Goal: Information Seeking & Learning: Learn about a topic

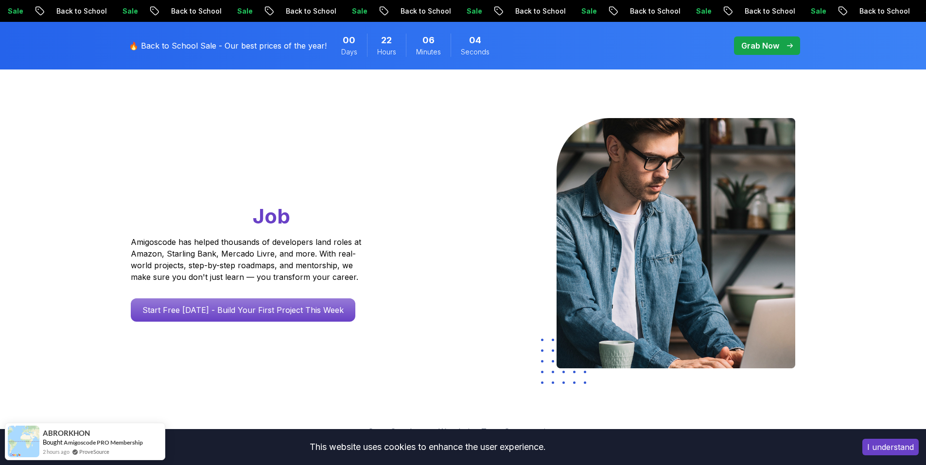
scroll to position [340, 0]
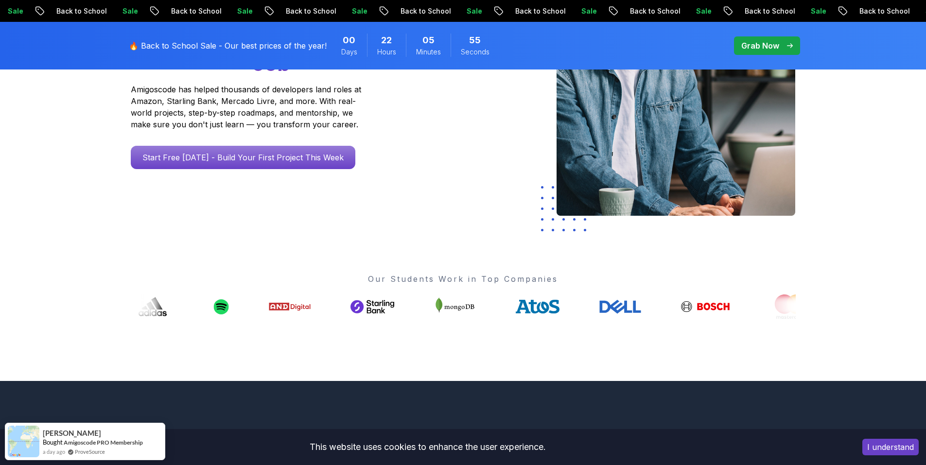
scroll to position [0, 0]
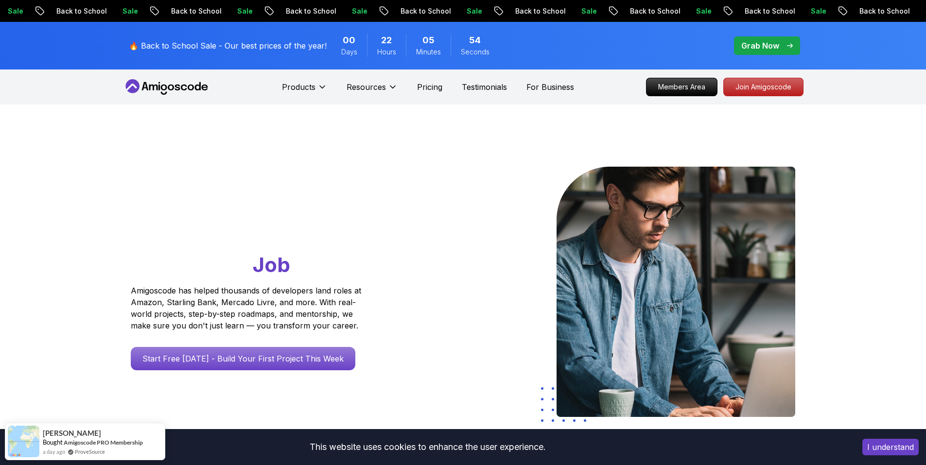
drag, startPoint x: 694, startPoint y: 357, endPoint x: 725, endPoint y: 163, distance: 196.5
click at [764, 44] on p "Grab Now" at bounding box center [761, 46] width 38 height 12
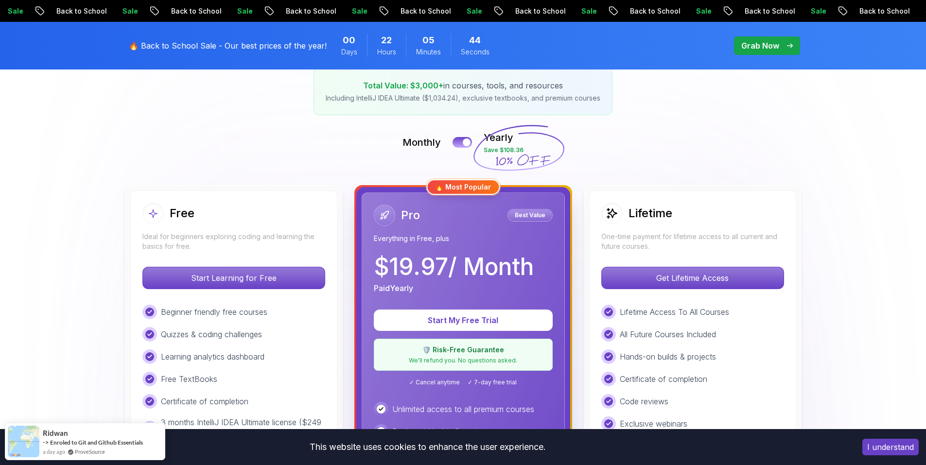
scroll to position [146, 0]
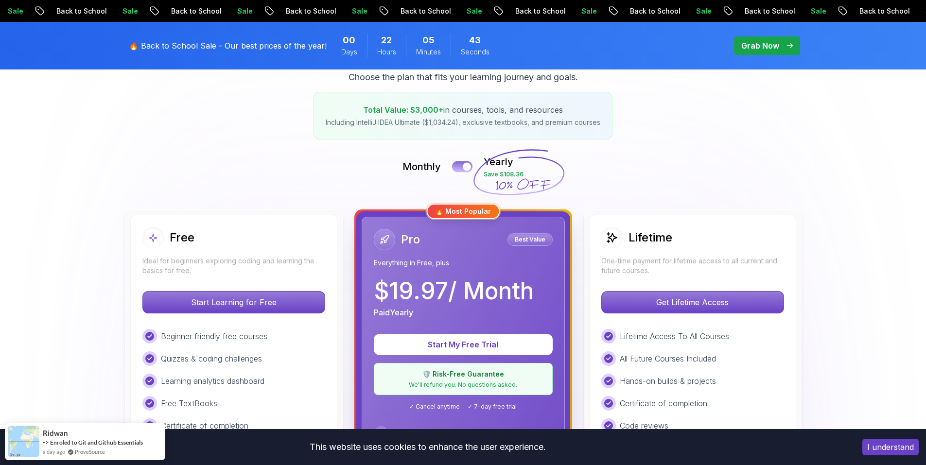
click at [463, 167] on div at bounding box center [467, 167] width 8 height 8
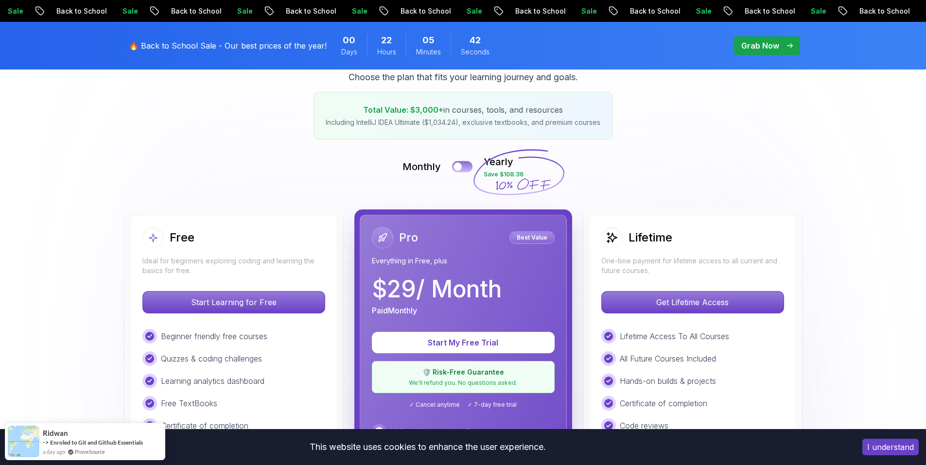
click at [463, 167] on button at bounding box center [462, 166] width 20 height 11
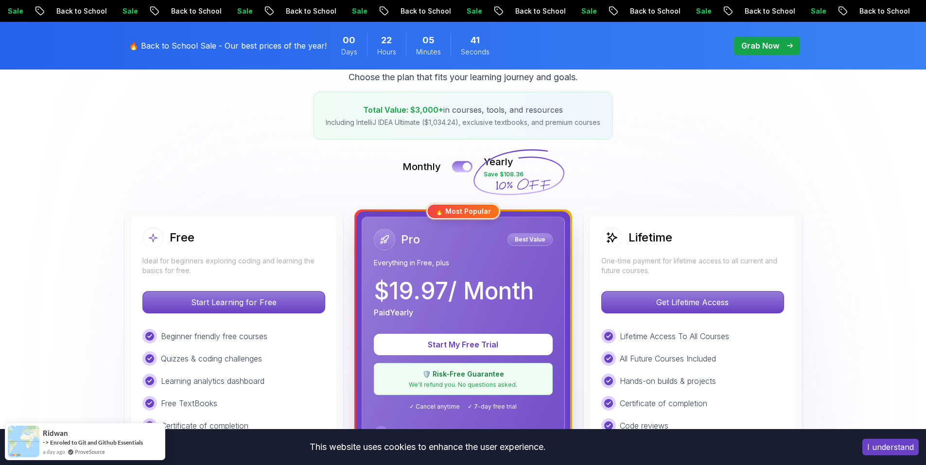
click at [463, 167] on div at bounding box center [467, 167] width 8 height 8
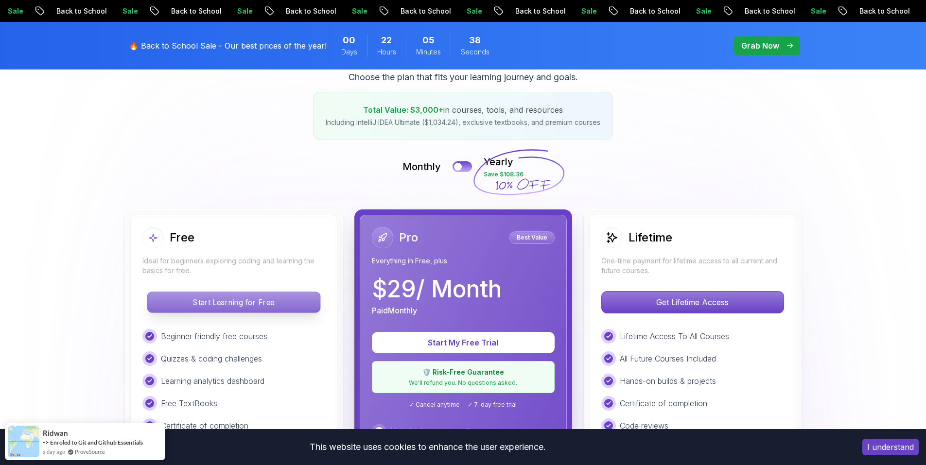
click at [204, 305] on p "Start Learning for Free" at bounding box center [233, 302] width 173 height 20
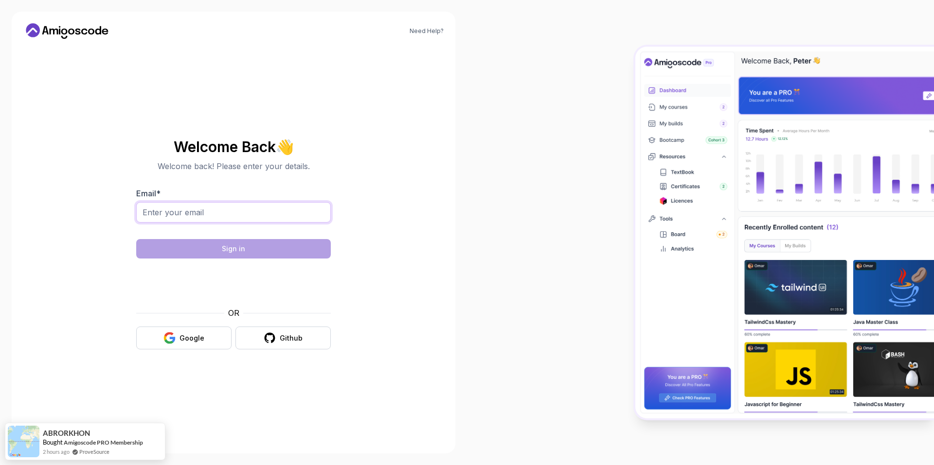
click at [197, 213] on input "Email *" at bounding box center [233, 212] width 195 height 20
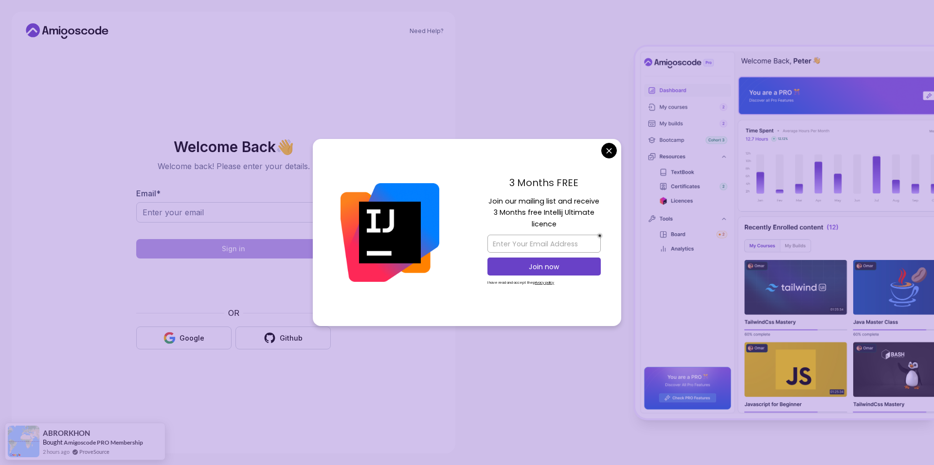
drag, startPoint x: 303, startPoint y: 340, endPoint x: 462, endPoint y: 318, distance: 160.5
click at [362, 381] on div "Welcome Back 👋 Welcome back! Please enter your details. Email * Sign in OR Goog…" at bounding box center [233, 244] width 327 height 395
click at [611, 151] on body "Need Help? Welcome Back 👋 Welcome back! Please enter your details. Email * Sign…" at bounding box center [467, 232] width 934 height 465
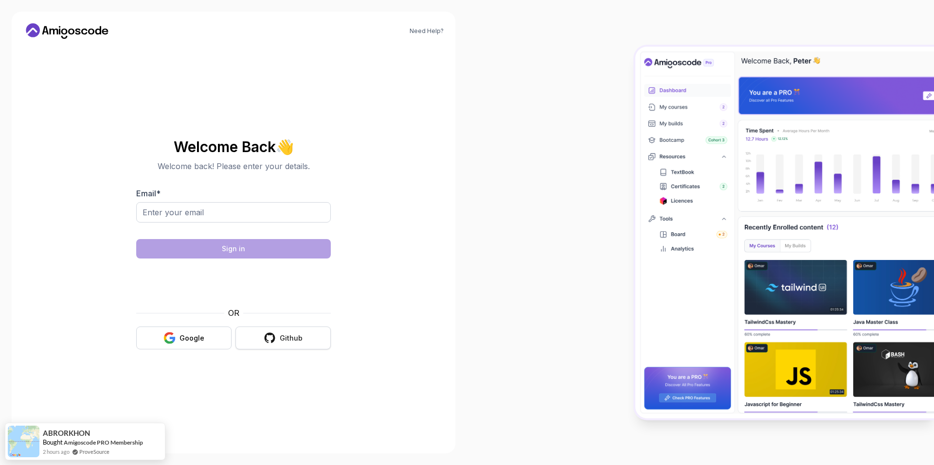
click at [277, 338] on button "Github" at bounding box center [282, 338] width 95 height 23
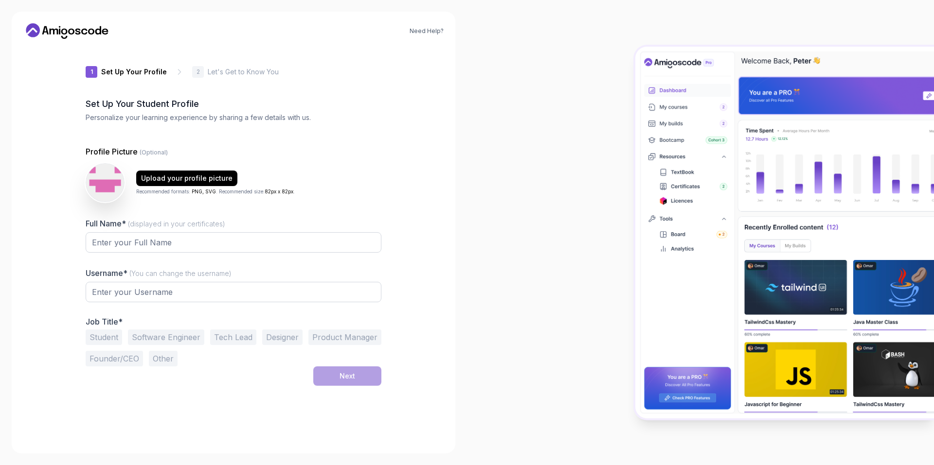
type input "quicksparrow244be"
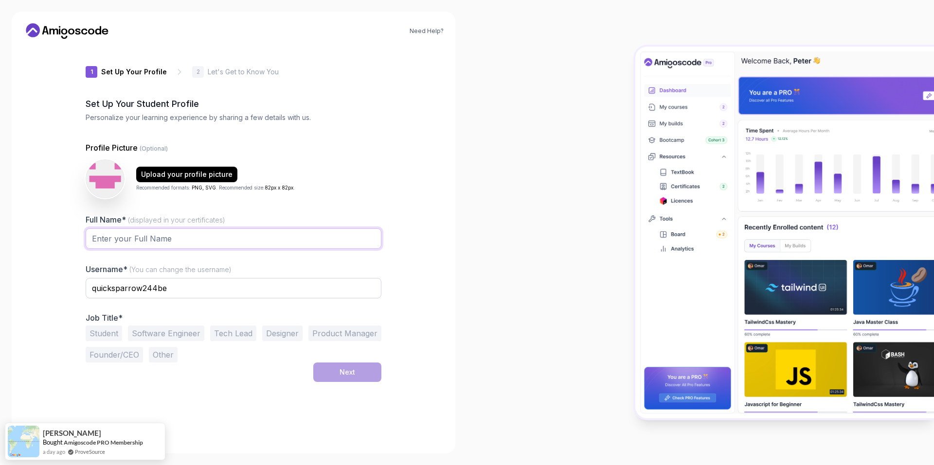
click at [129, 233] on input "Full Name* (displayed in your certificates)" at bounding box center [234, 239] width 296 height 20
click at [118, 237] on input "samarXmohammed" at bounding box center [234, 239] width 296 height 20
click at [34, 275] on div "Need Help? 1 Set Up Your Profile 1 Set Up Your Profile 2 Let's Get to Know You …" at bounding box center [234, 233] width 444 height 442
click at [198, 237] on input "samar mohammed" at bounding box center [234, 239] width 296 height 20
type input "samar mohammed abodu"
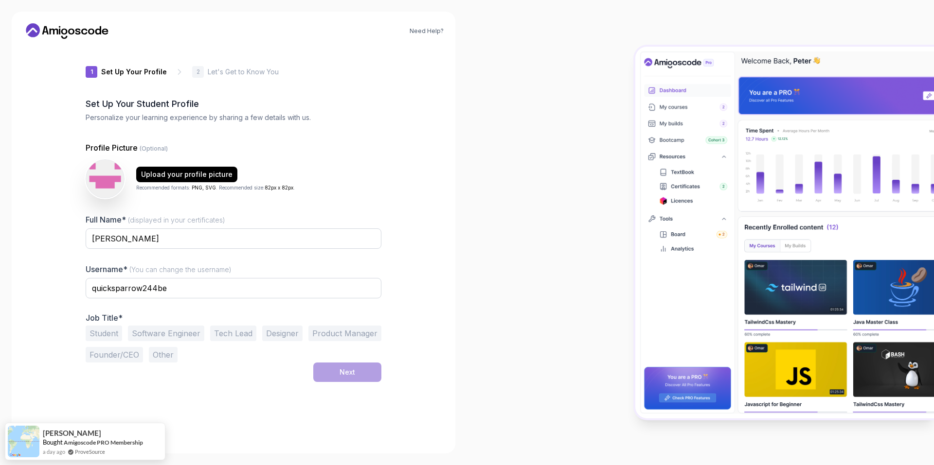
click at [112, 330] on button "Student" at bounding box center [104, 334] width 36 height 16
click at [346, 378] on button "Next" at bounding box center [347, 372] width 68 height 19
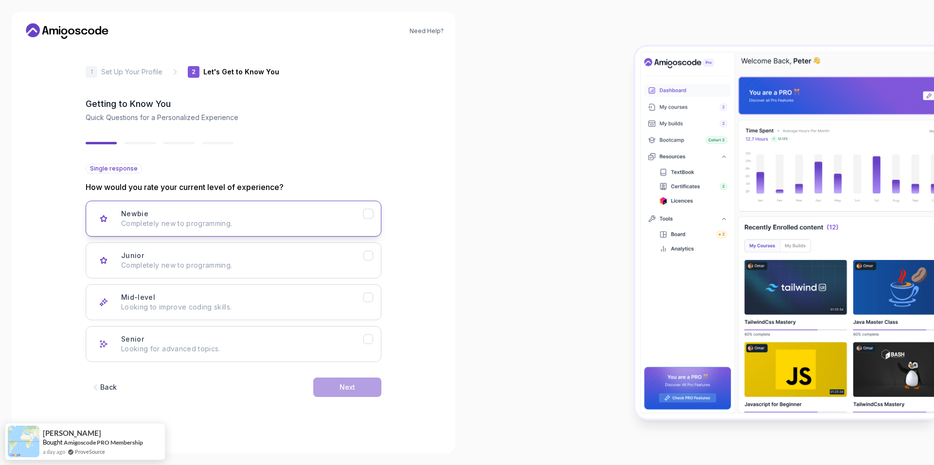
click at [283, 222] on p "Completely new to programming." at bounding box center [242, 224] width 242 height 10
click at [346, 390] on div "Next" at bounding box center [347, 388] width 16 height 10
click at [163, 212] on h3 "Backend Development" at bounding box center [161, 214] width 80 height 10
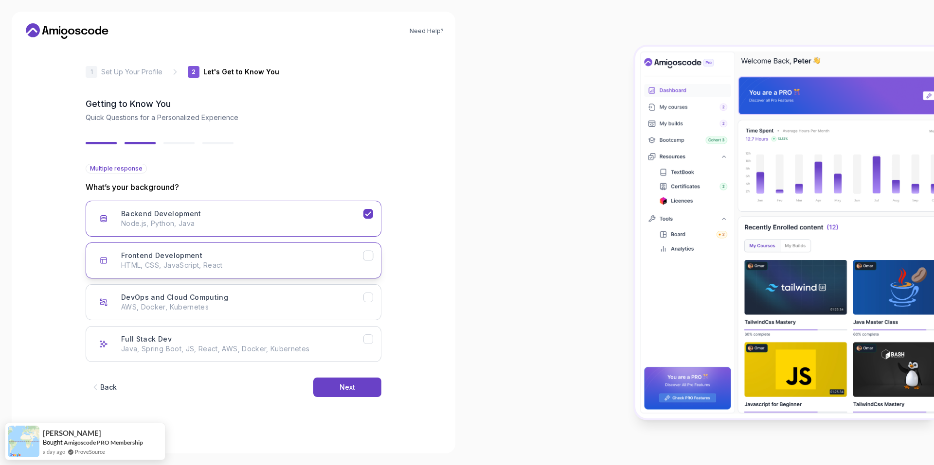
click at [176, 270] on button "Frontend Development HTML, CSS, JavaScript, React" at bounding box center [234, 261] width 296 height 36
click at [326, 384] on button "Next" at bounding box center [347, 387] width 68 height 19
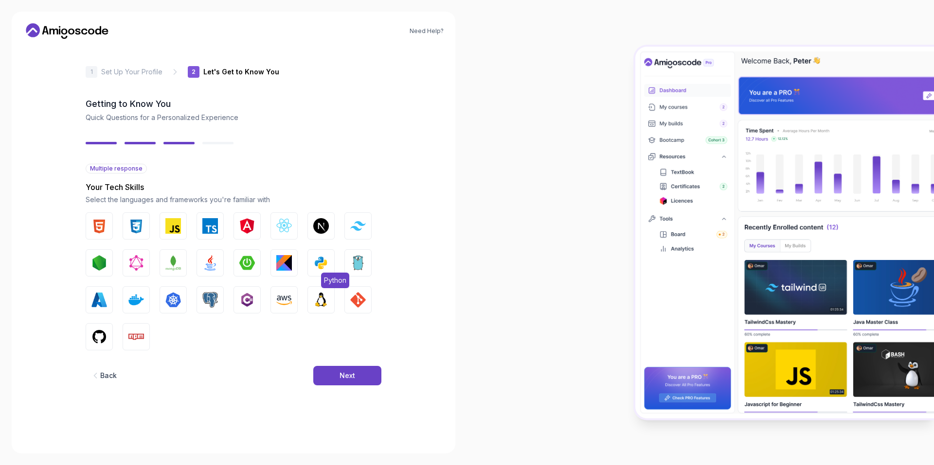
click at [325, 261] on img "button" at bounding box center [321, 263] width 16 height 16
click at [130, 222] on img "button" at bounding box center [136, 226] width 16 height 16
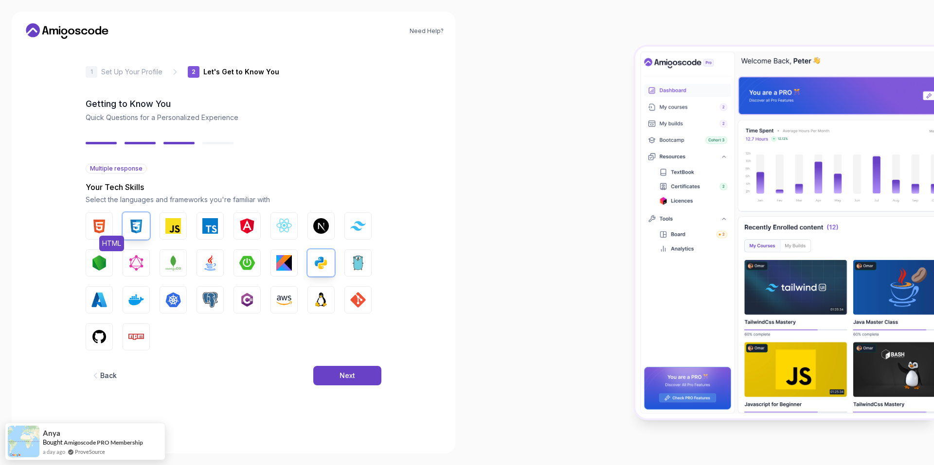
click at [108, 223] on button "HTML" at bounding box center [99, 226] width 27 height 27
click at [213, 263] on img "button" at bounding box center [210, 263] width 16 height 16
click at [249, 262] on img "button" at bounding box center [247, 263] width 16 height 16
click at [327, 372] on button "Next" at bounding box center [347, 375] width 68 height 19
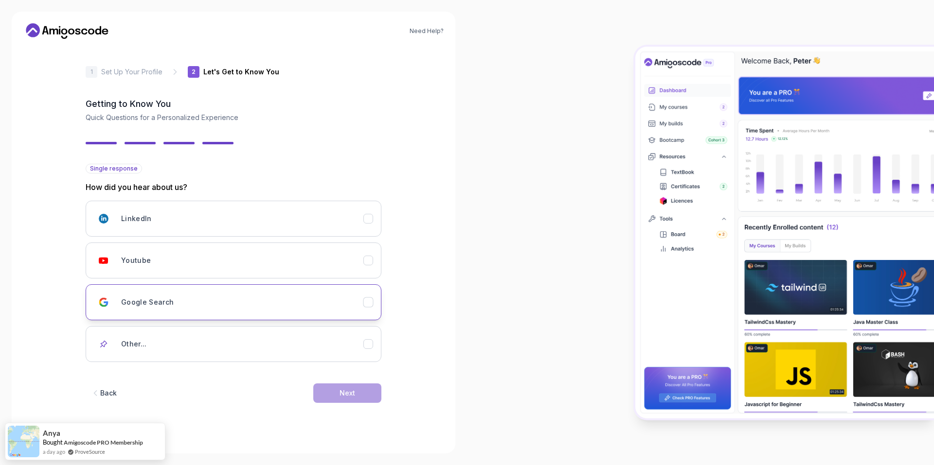
drag, startPoint x: 198, startPoint y: 269, endPoint x: 285, endPoint y: 310, distance: 95.7
click at [199, 269] on div "Youtube" at bounding box center [242, 260] width 242 height 19
click at [326, 386] on button "Next" at bounding box center [347, 393] width 68 height 19
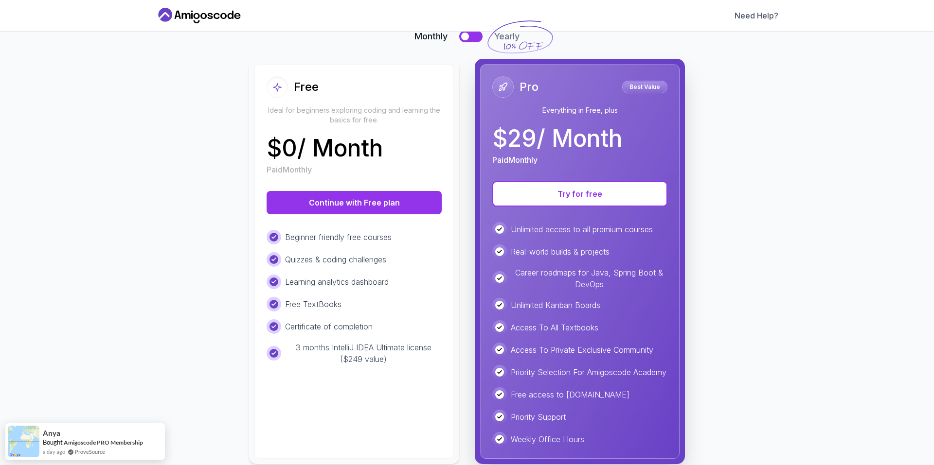
scroll to position [109, 0]
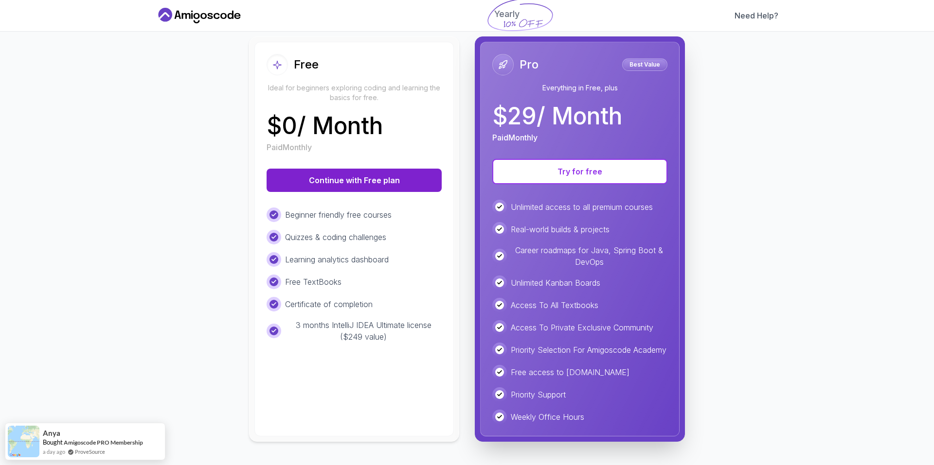
click at [360, 169] on button "Continue with Free plan" at bounding box center [354, 180] width 175 height 23
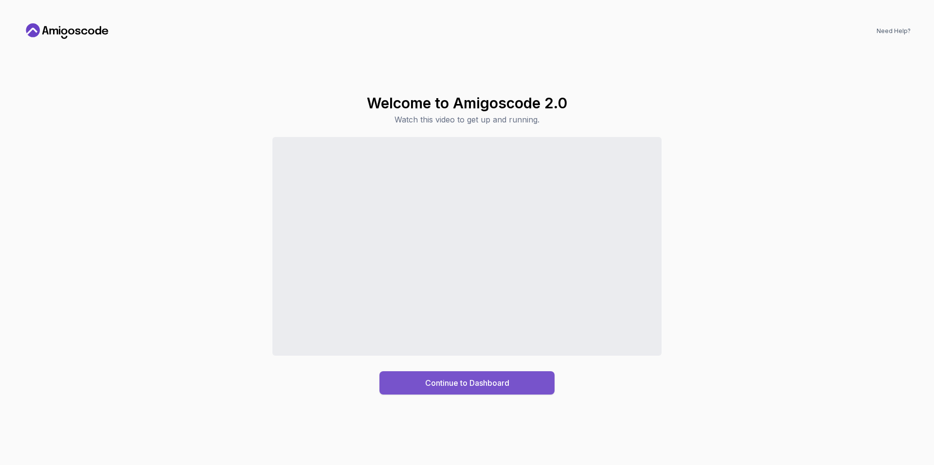
click at [449, 381] on div "Continue to Dashboard" at bounding box center [467, 383] width 84 height 12
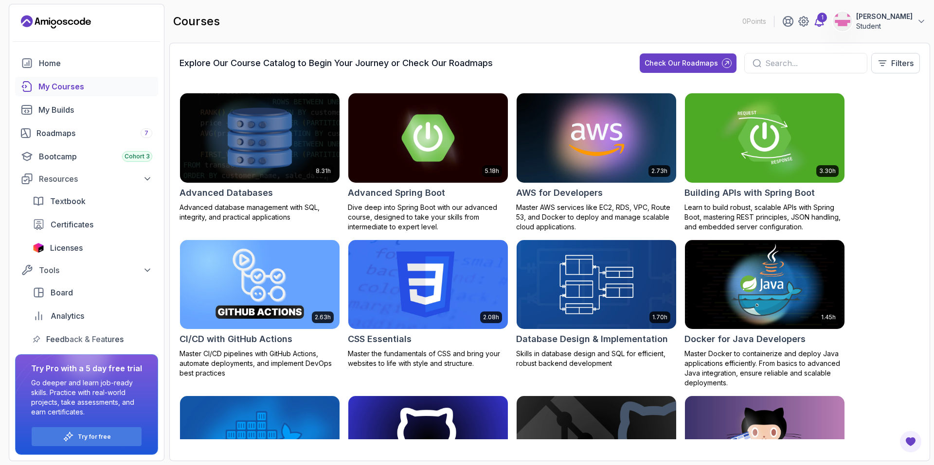
click at [817, 19] on div "1" at bounding box center [822, 18] width 10 height 10
click at [813, 24] on icon at bounding box center [819, 22] width 12 height 12
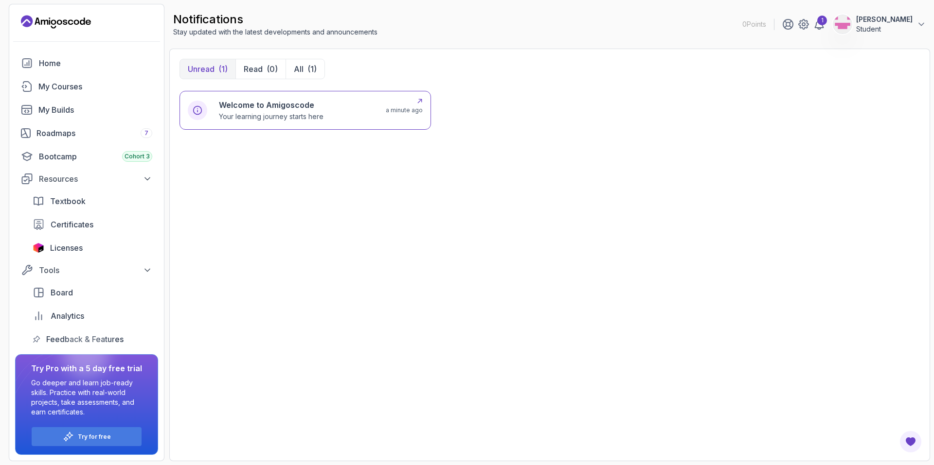
click at [270, 107] on h6 "Welcome to Amigoscode" at bounding box center [271, 105] width 105 height 12
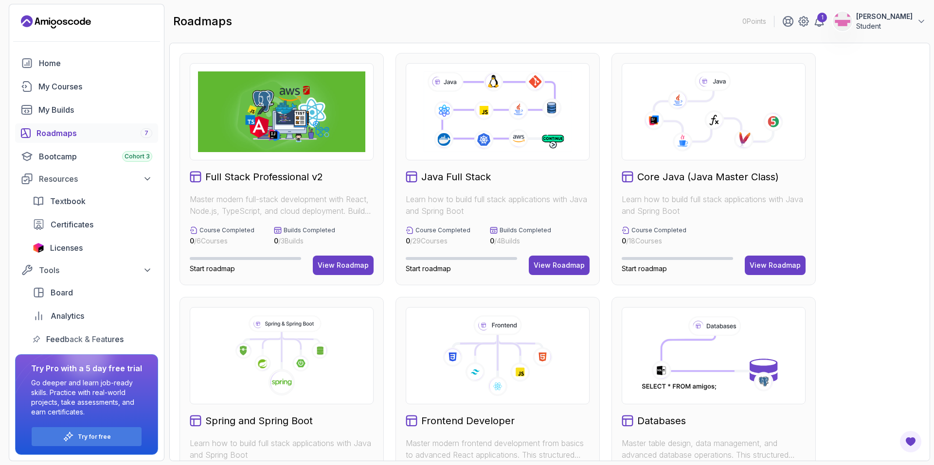
drag, startPoint x: 604, startPoint y: 319, endPoint x: 606, endPoint y: 325, distance: 6.6
click at [606, 325] on div "Full Stack Professional v2 Master modern full-stack development with React, Nod…" at bounding box center [549, 413] width 740 height 721
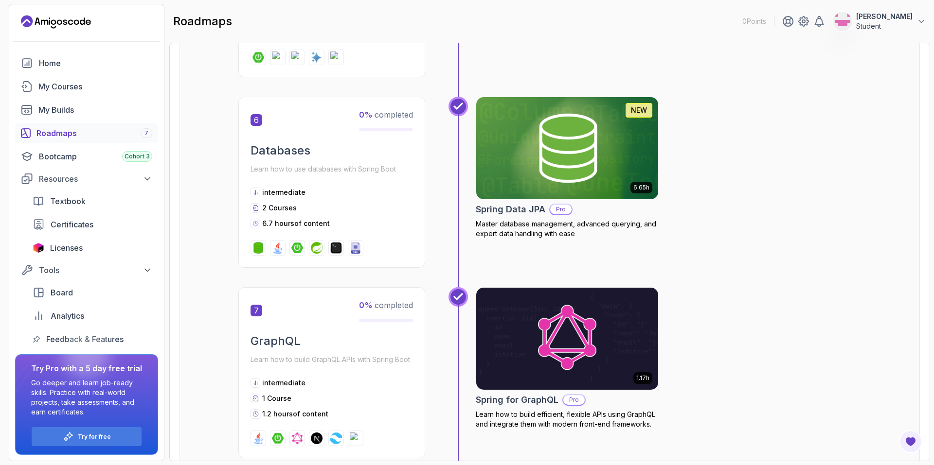
scroll to position [1216, 0]
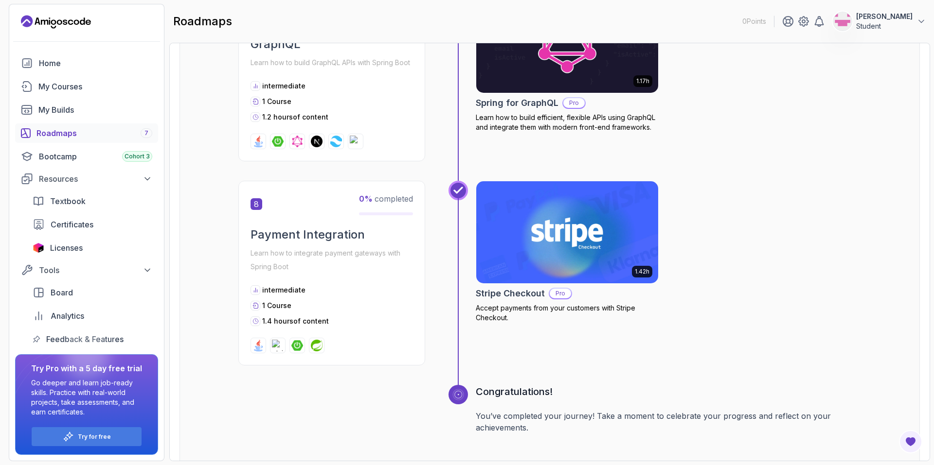
drag, startPoint x: 748, startPoint y: 270, endPoint x: 746, endPoint y: 202, distance: 68.1
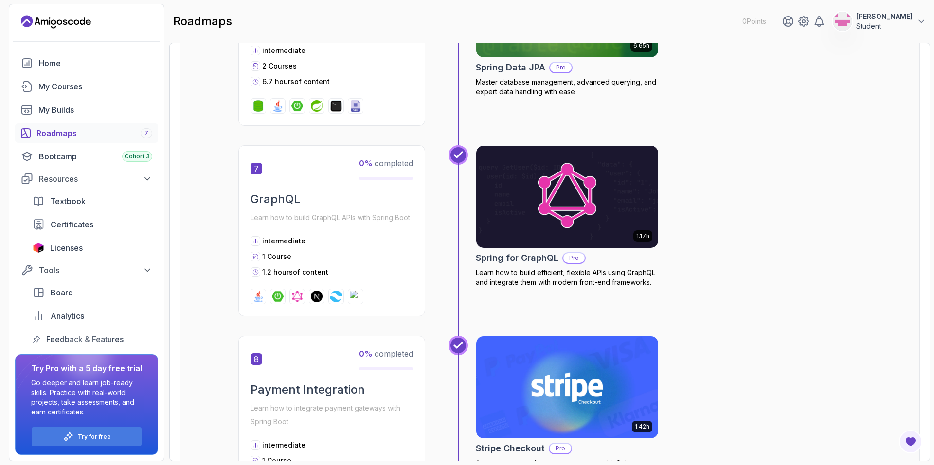
drag, startPoint x: 742, startPoint y: 276, endPoint x: 750, endPoint y: 237, distance: 40.3
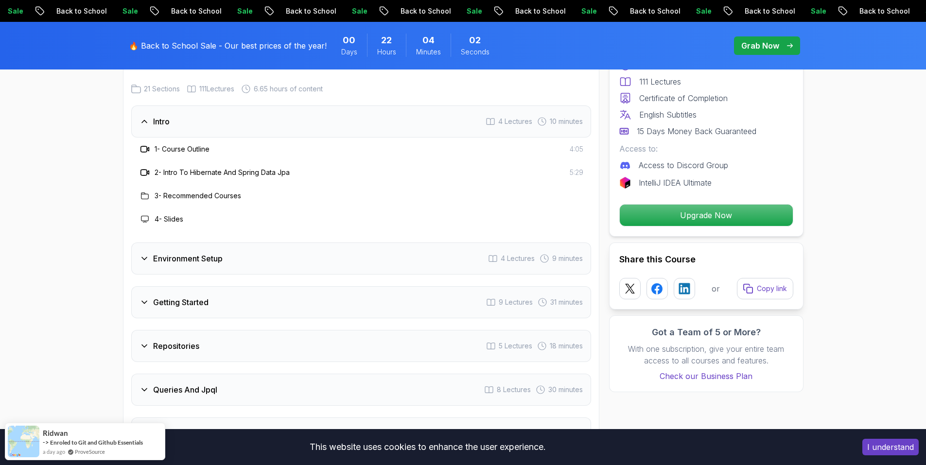
scroll to position [1459, 0]
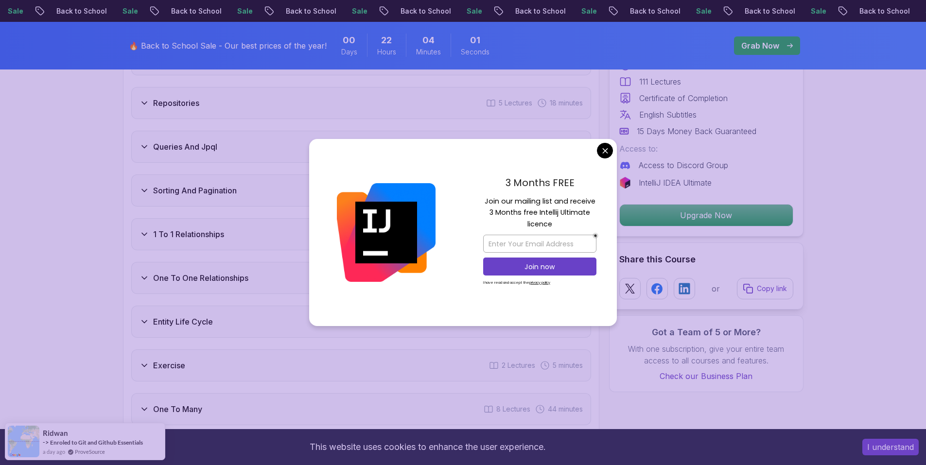
drag, startPoint x: 608, startPoint y: 151, endPoint x: 593, endPoint y: 151, distance: 15.1
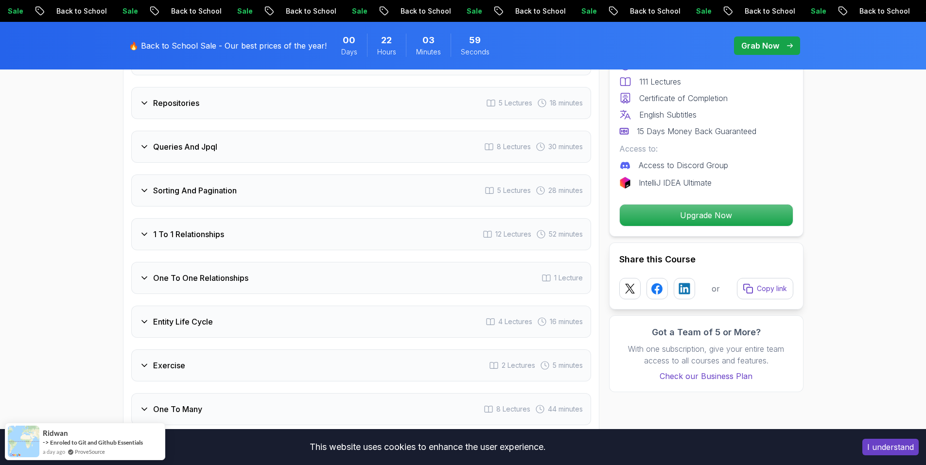
click at [143, 230] on icon at bounding box center [145, 235] width 10 height 10
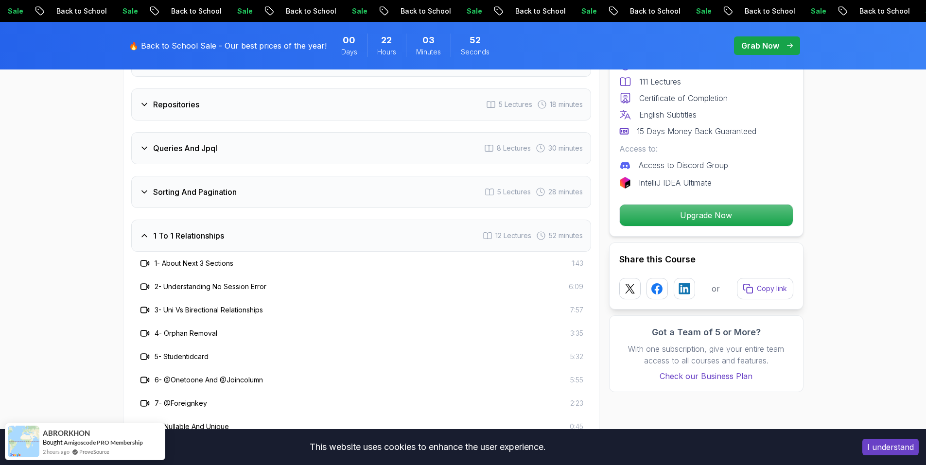
scroll to position [1317, 0]
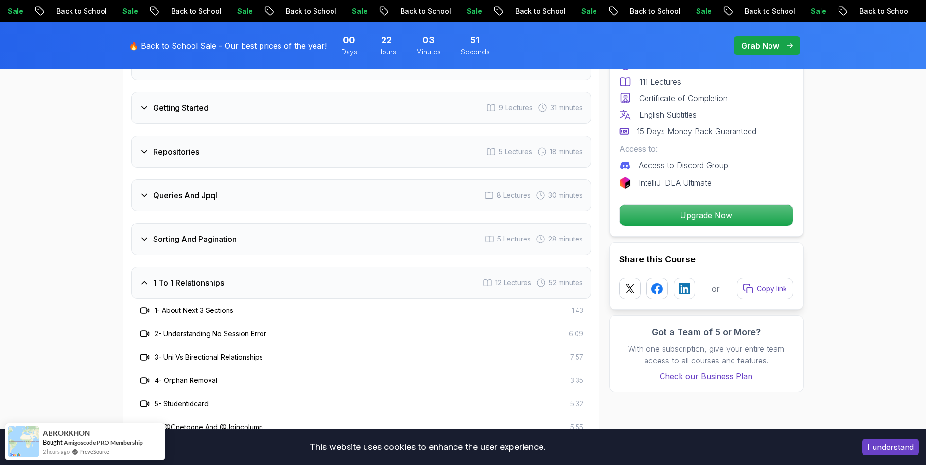
click at [141, 278] on icon at bounding box center [145, 283] width 10 height 10
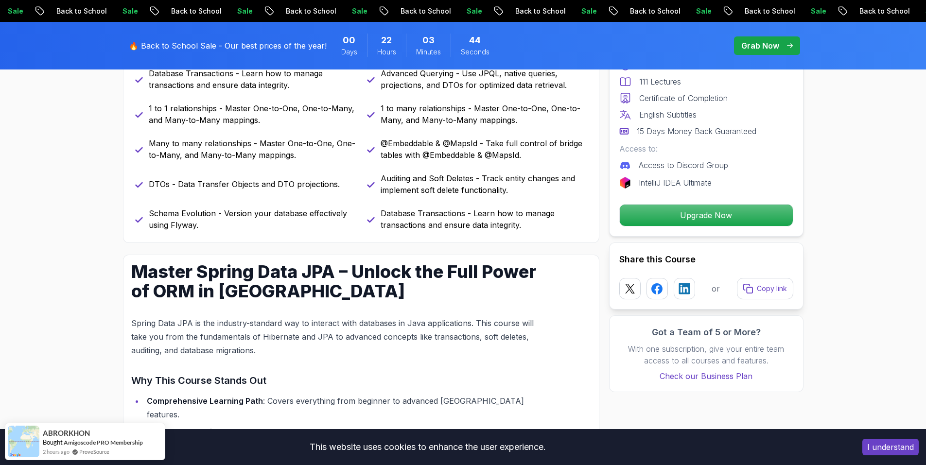
scroll to position [0, 0]
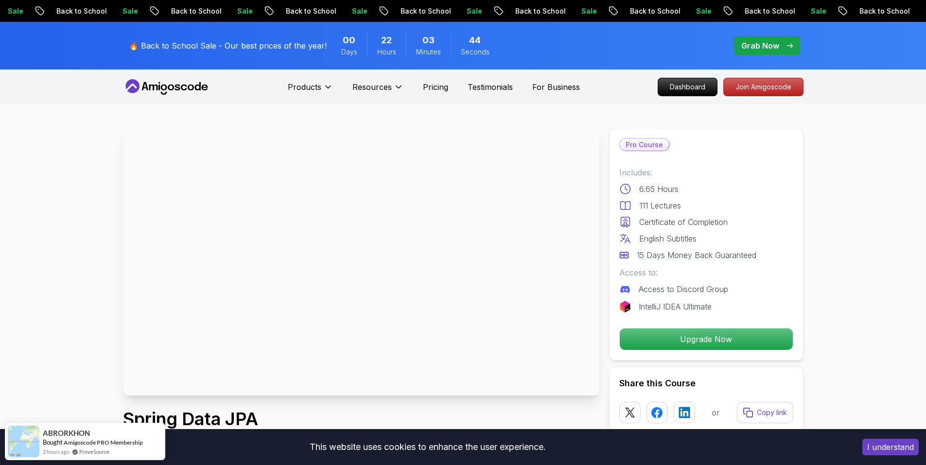
drag, startPoint x: 482, startPoint y: 271, endPoint x: 250, endPoint y: 92, distance: 292.6
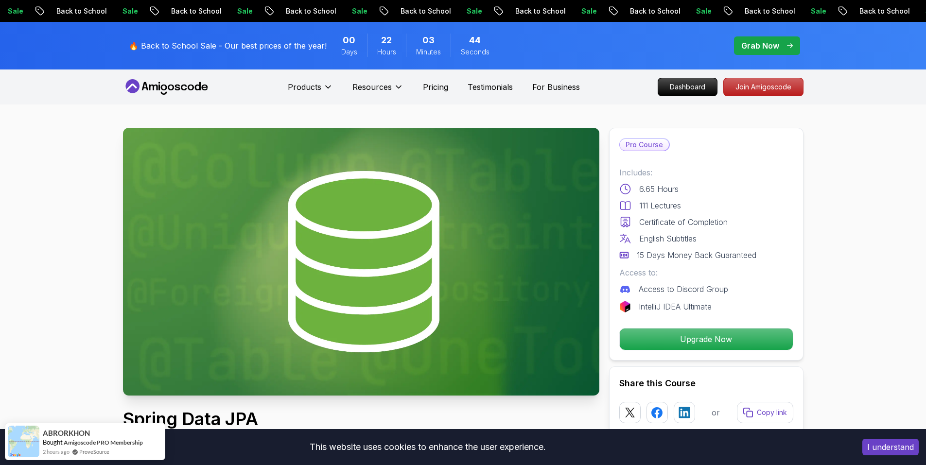
click at [141, 87] on icon at bounding box center [167, 87] width 88 height 16
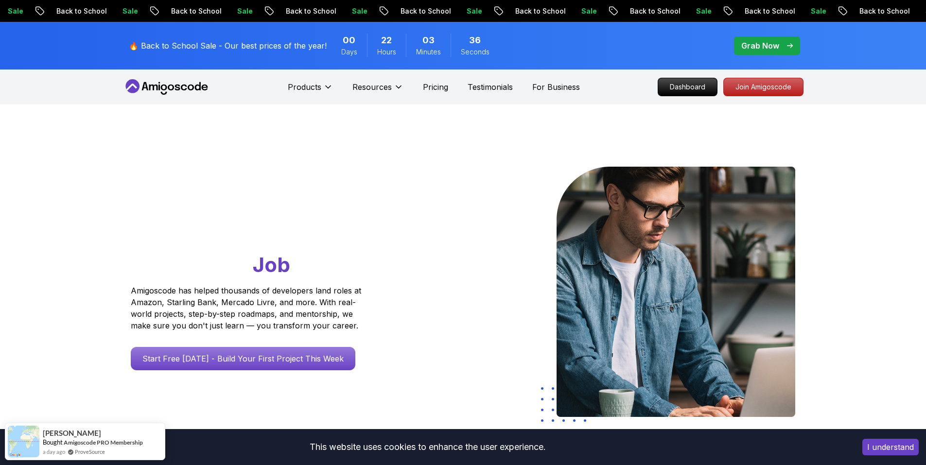
drag, startPoint x: 79, startPoint y: 280, endPoint x: 84, endPoint y: 102, distance: 177.6
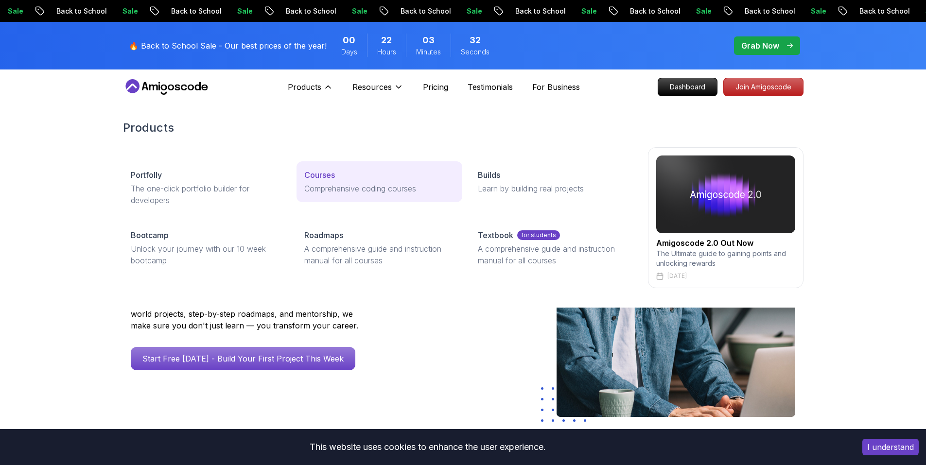
click at [323, 173] on p "Courses" at bounding box center [319, 175] width 31 height 12
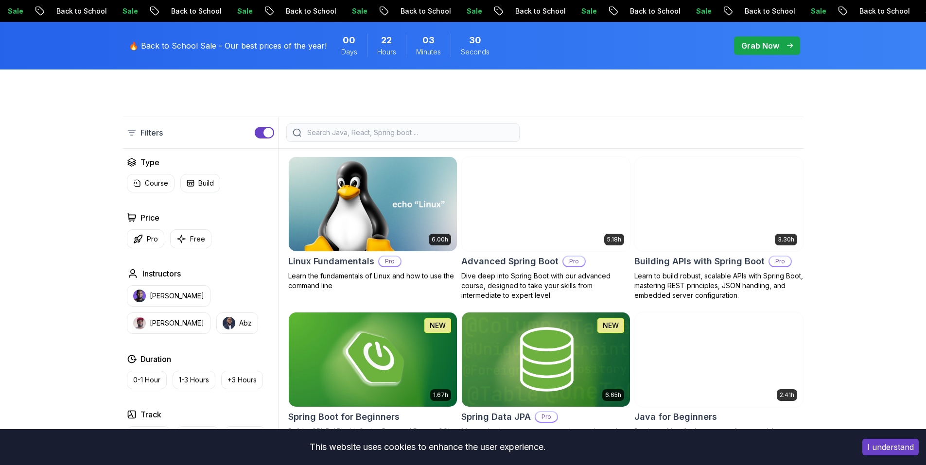
scroll to position [292, 0]
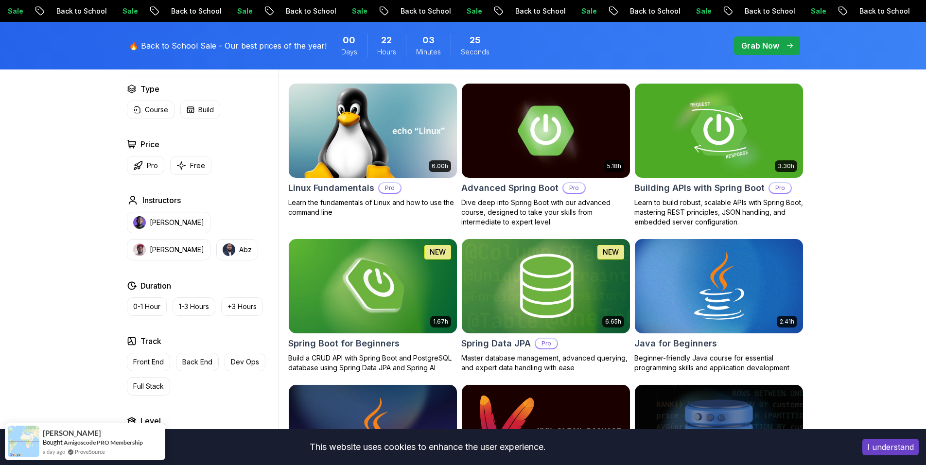
click at [885, 451] on button "I understand" at bounding box center [891, 447] width 56 height 17
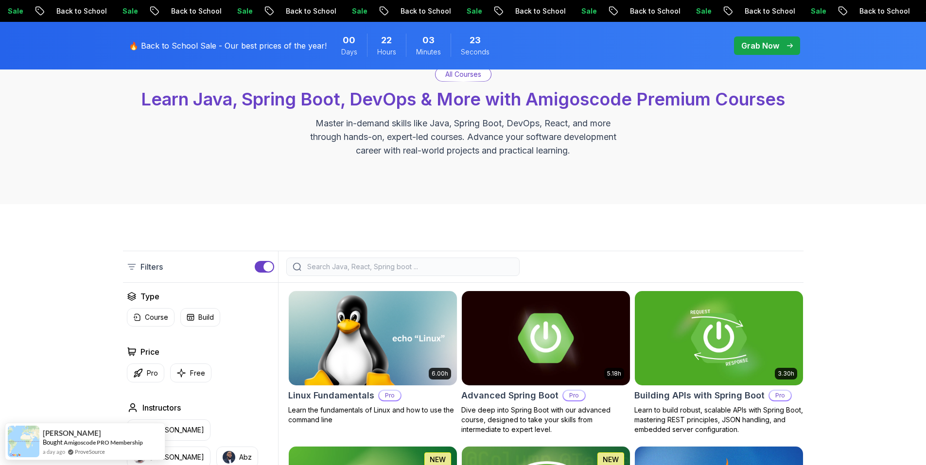
scroll to position [340, 0]
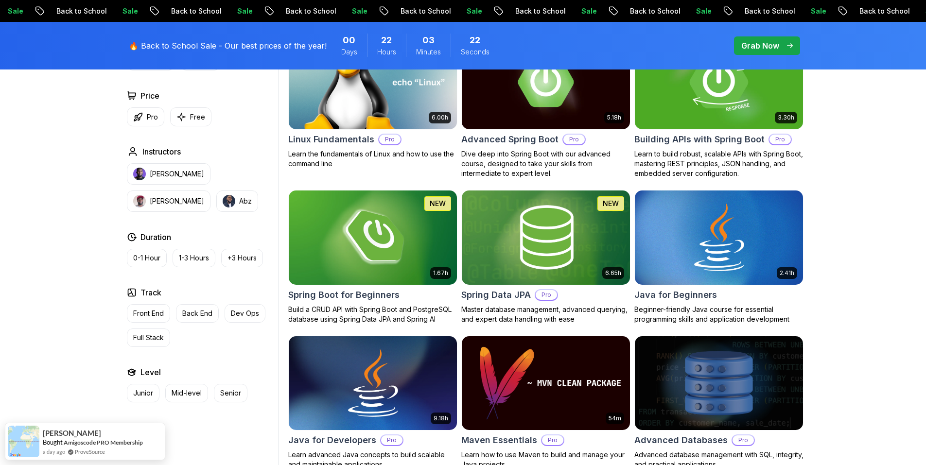
click at [708, 101] on img at bounding box center [719, 82] width 177 height 99
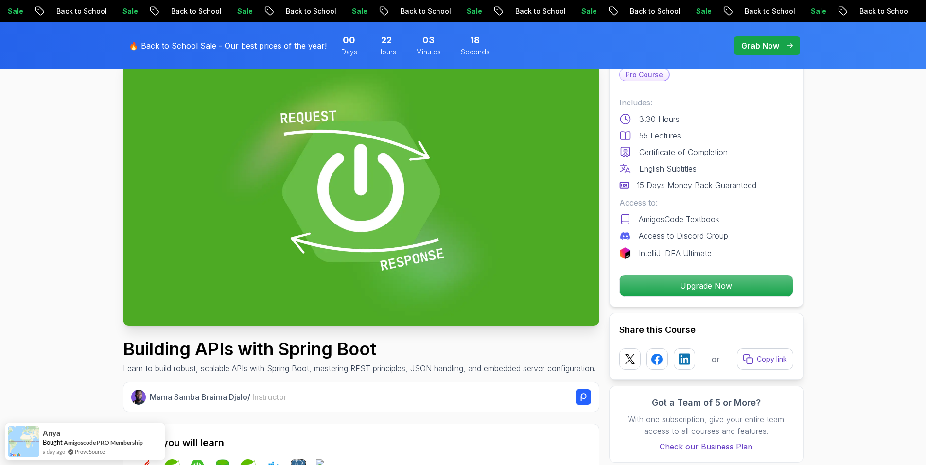
scroll to position [49, 0]
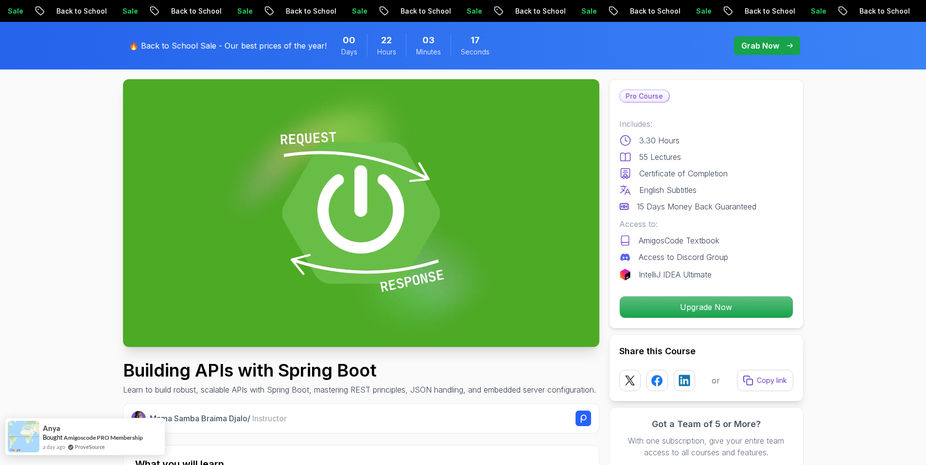
click at [146, 435] on div "Anya Bought Amigoscode PRO Membership a day ago ProveSource" at bounding box center [85, 436] width 160 height 37
click at [113, 435] on link "Amigoscode PRO Membership" at bounding box center [103, 437] width 79 height 7
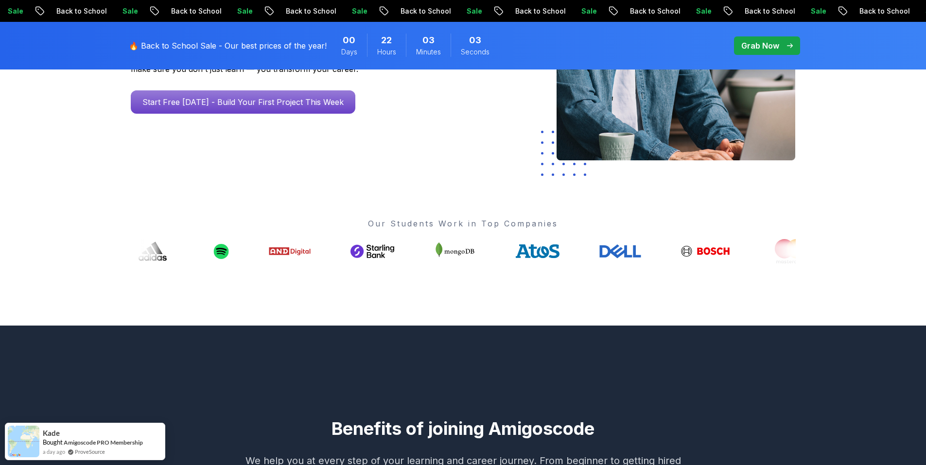
scroll to position [195, 0]
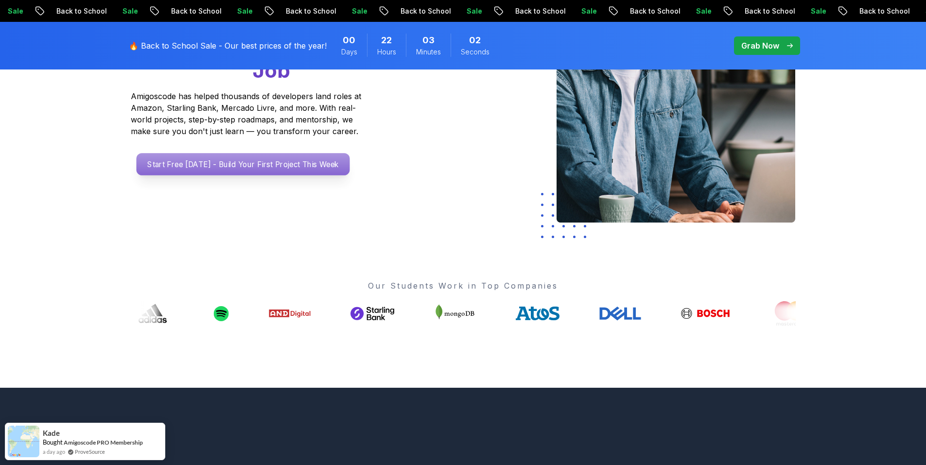
click at [204, 161] on p "Start Free [DATE] - Build Your First Project This Week" at bounding box center [243, 164] width 214 height 22
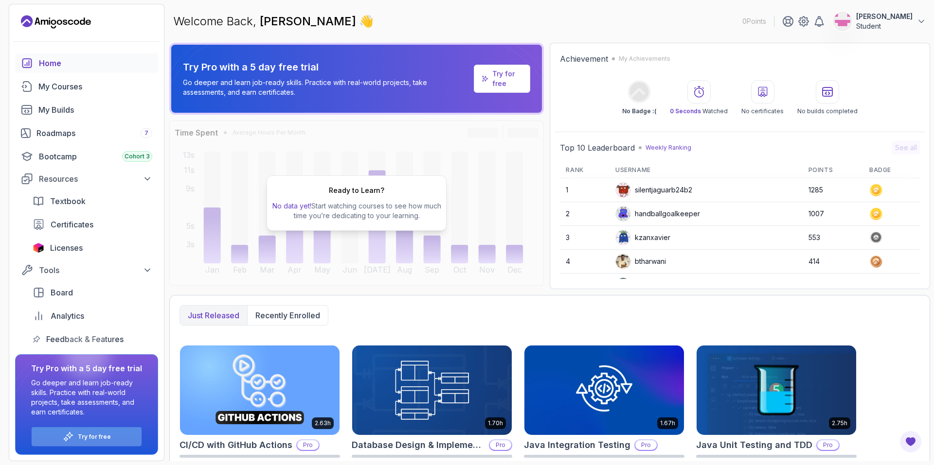
click at [102, 435] on p "Try for free" at bounding box center [94, 437] width 33 height 8
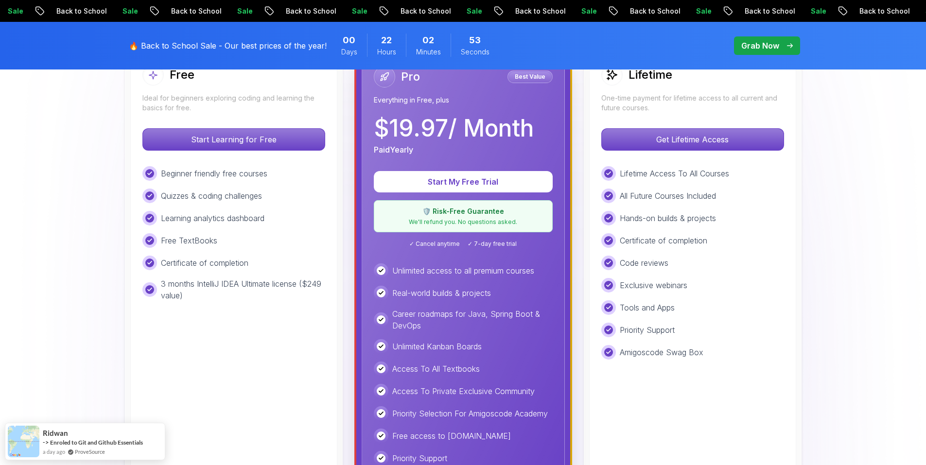
scroll to position [340, 0]
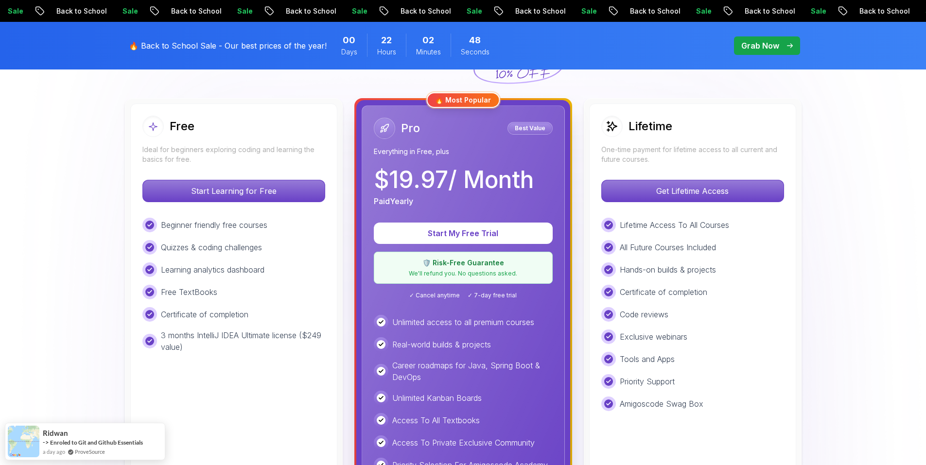
scroll to position [243, 0]
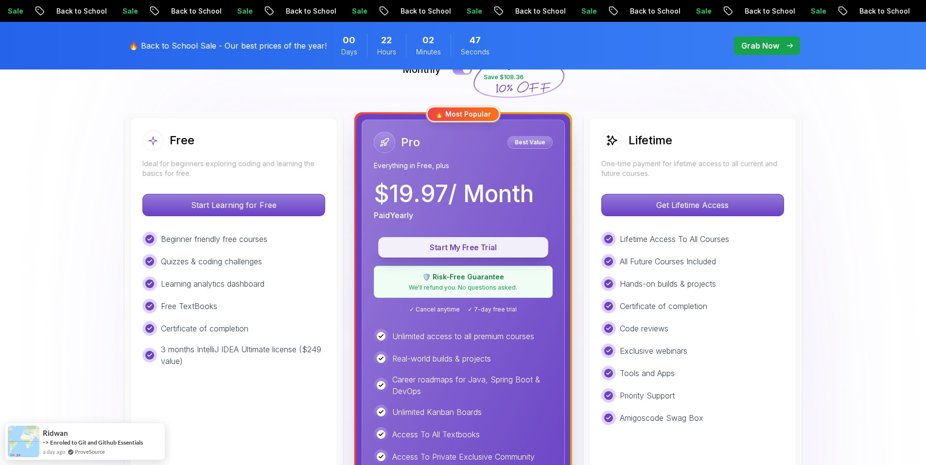
click at [450, 248] on p "Start My Free Trial" at bounding box center [464, 247] width 148 height 11
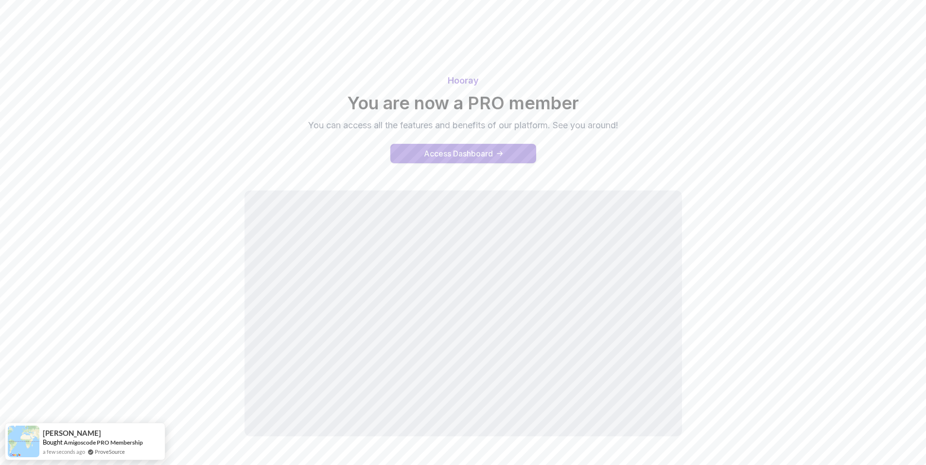
click at [454, 152] on div "Access Dashboard" at bounding box center [458, 154] width 69 height 12
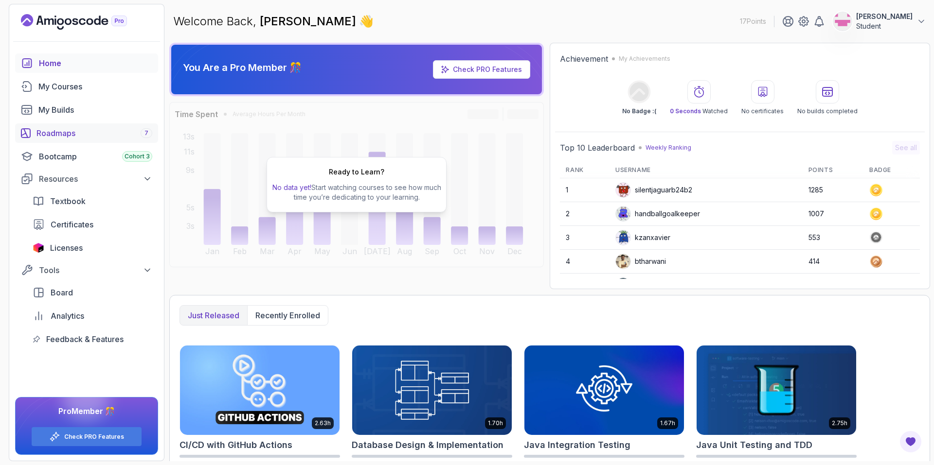
click at [83, 132] on div "Roadmaps 7" at bounding box center [94, 133] width 116 height 12
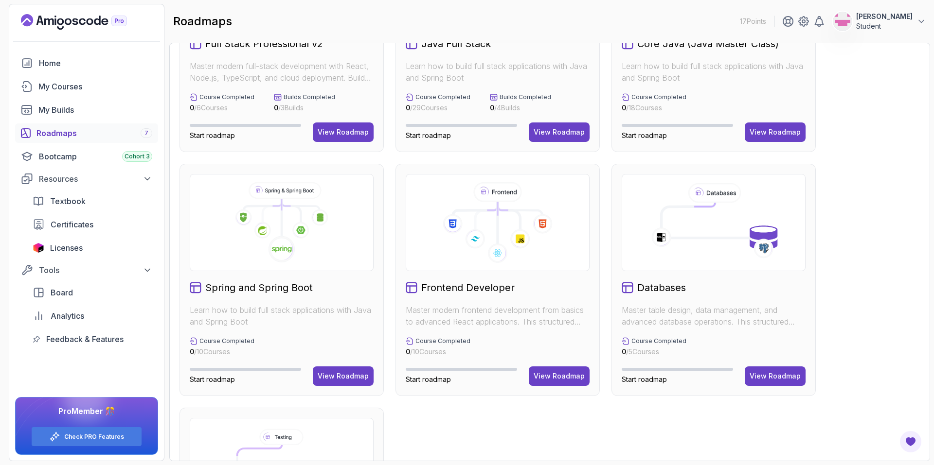
scroll to position [195, 0]
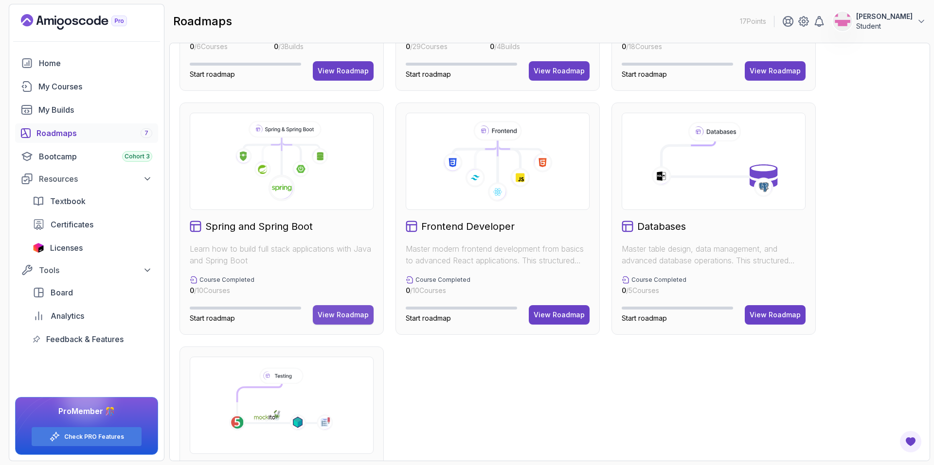
click at [332, 315] on div "View Roadmap" at bounding box center [343, 315] width 51 height 10
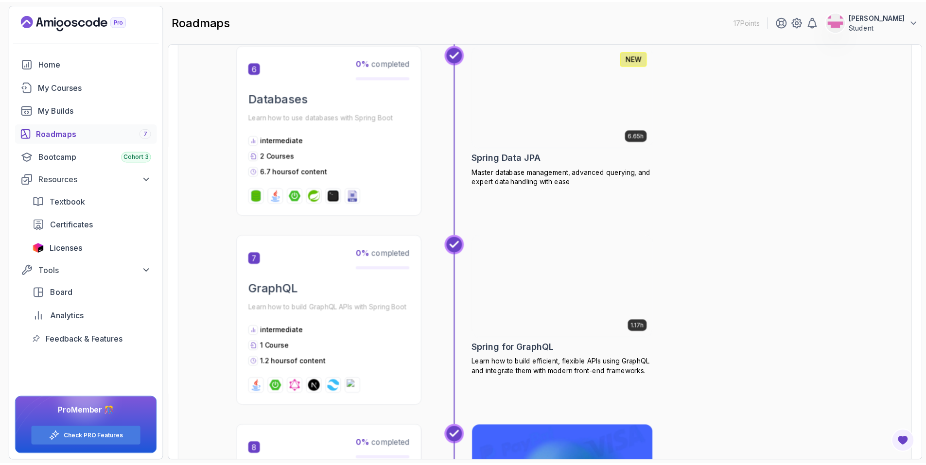
scroll to position [1274, 0]
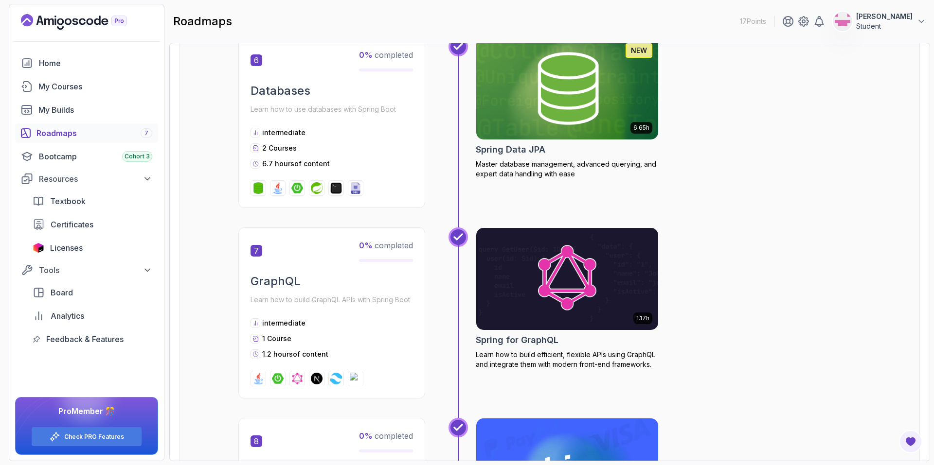
click at [574, 105] on img at bounding box center [567, 88] width 191 height 107
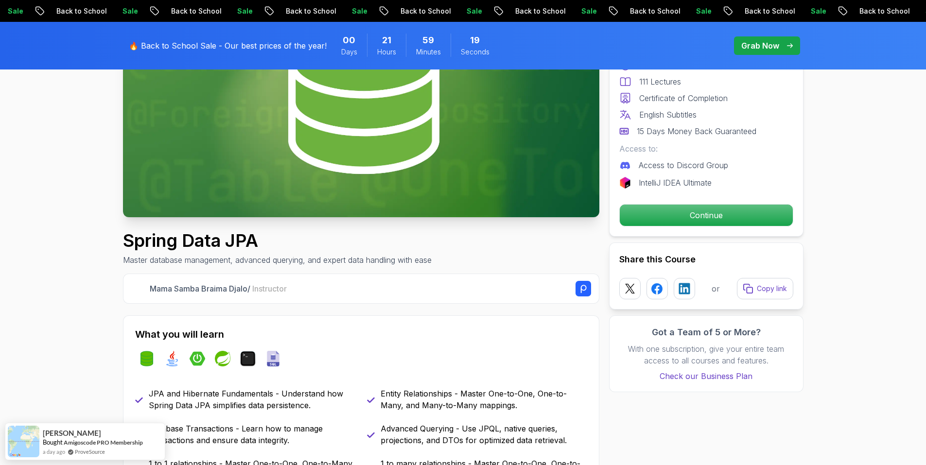
scroll to position [49, 0]
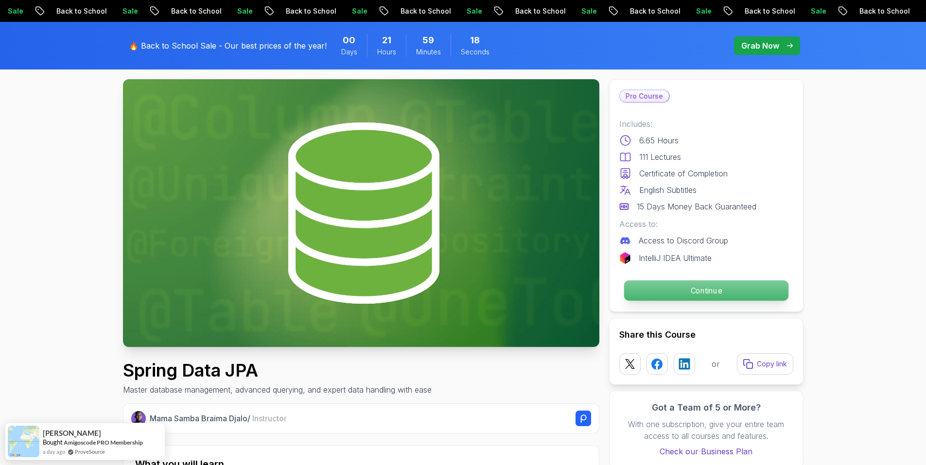
click at [747, 285] on p "Continue" at bounding box center [706, 291] width 164 height 20
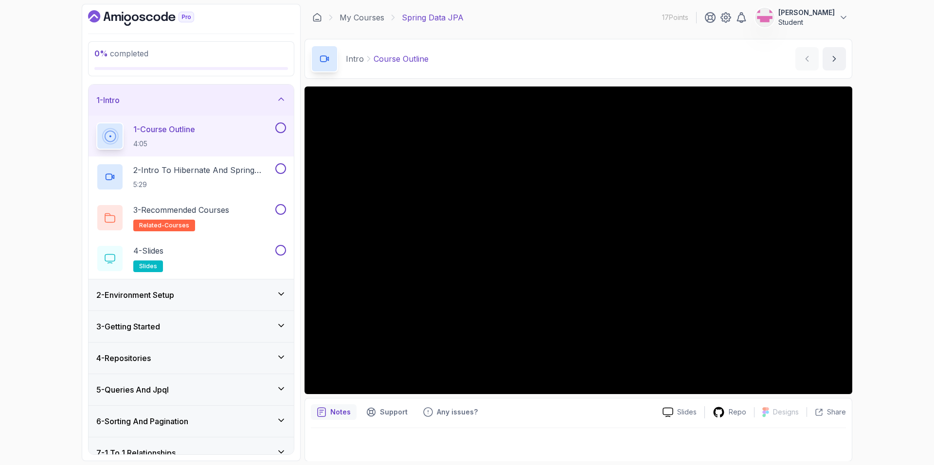
click at [204, 100] on div "1 - Intro" at bounding box center [191, 100] width 190 height 12
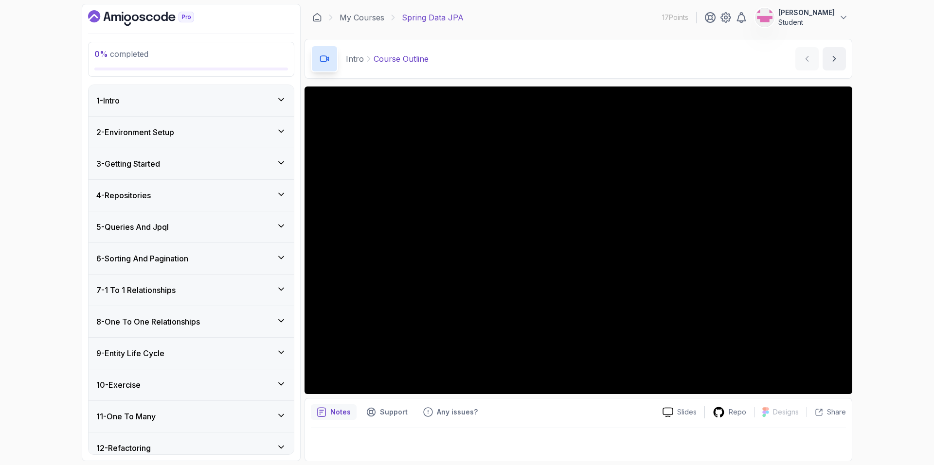
click at [199, 134] on div "2 - Environment Setup" at bounding box center [191, 132] width 190 height 12
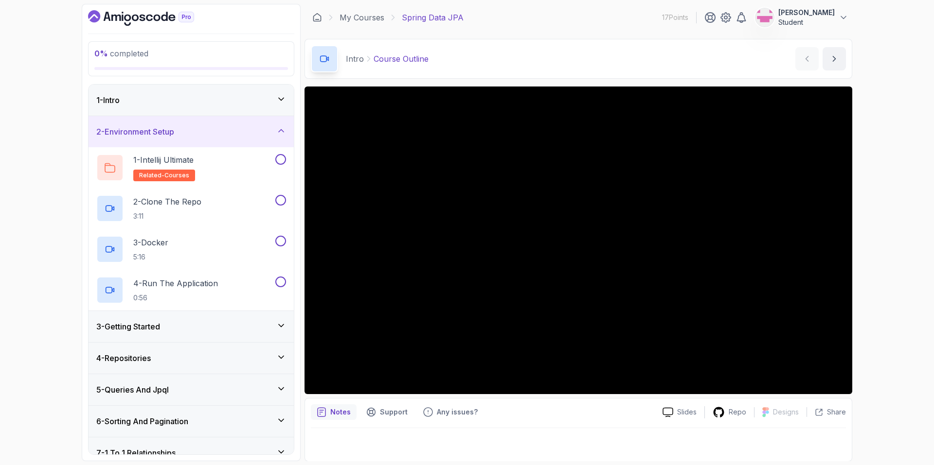
click at [206, 132] on div "2 - Environment Setup" at bounding box center [191, 132] width 190 height 12
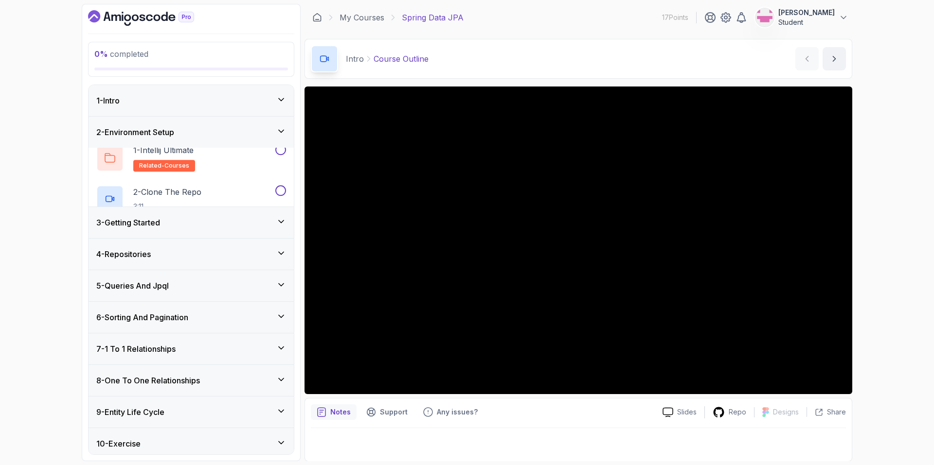
click at [212, 107] on div "1 - Intro" at bounding box center [191, 100] width 205 height 31
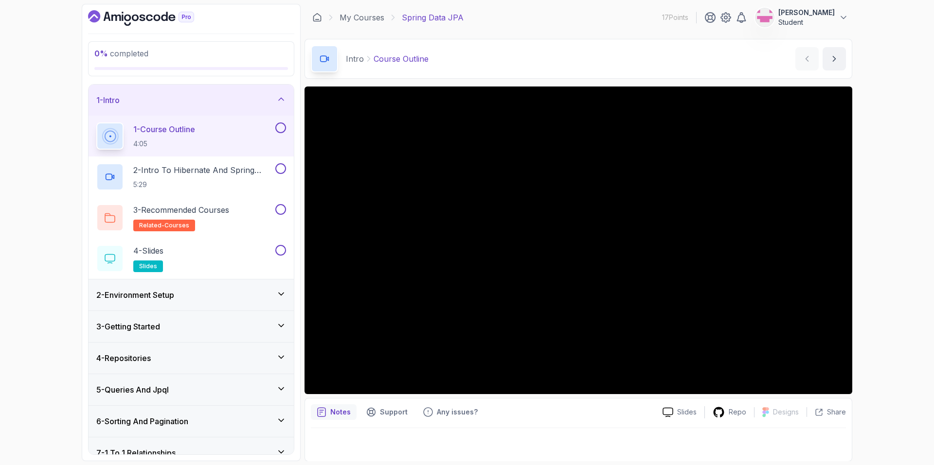
click at [281, 129] on button at bounding box center [280, 128] width 11 height 11
click at [187, 169] on p "2 - Intro To Hibernate And Spring Data Jpa" at bounding box center [203, 170] width 140 height 12
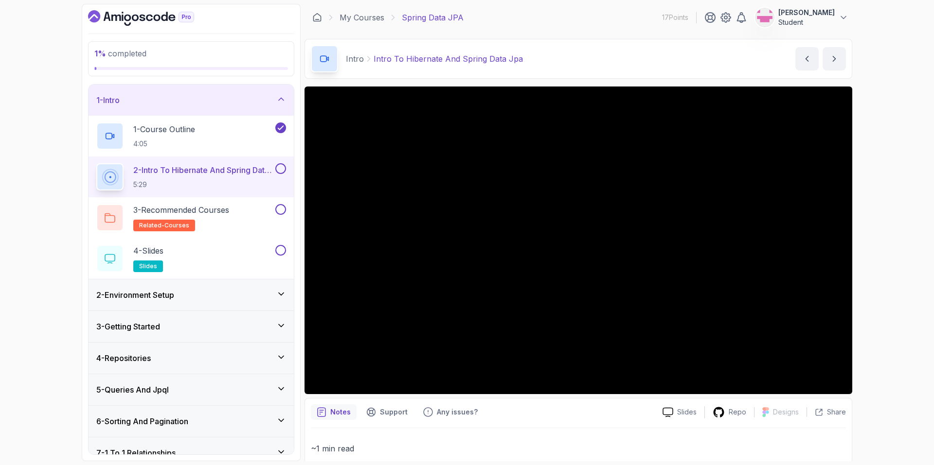
drag, startPoint x: 542, startPoint y: 409, endPoint x: 530, endPoint y: 404, distance: 13.1
click at [280, 170] on button at bounding box center [280, 168] width 11 height 11
click at [249, 211] on div "3 - Recommended Courses related-courses" at bounding box center [184, 217] width 177 height 27
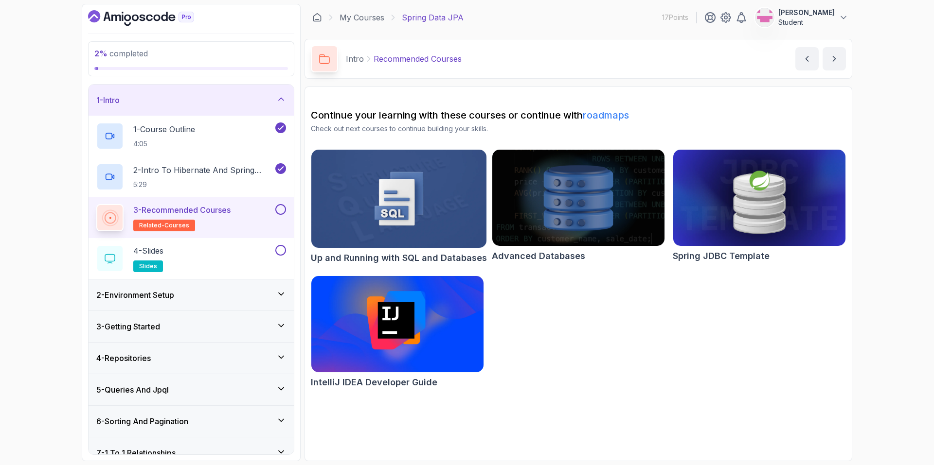
click at [283, 209] on button at bounding box center [280, 209] width 11 height 11
click at [242, 249] on div "4 - Slides slides" at bounding box center [184, 258] width 177 height 27
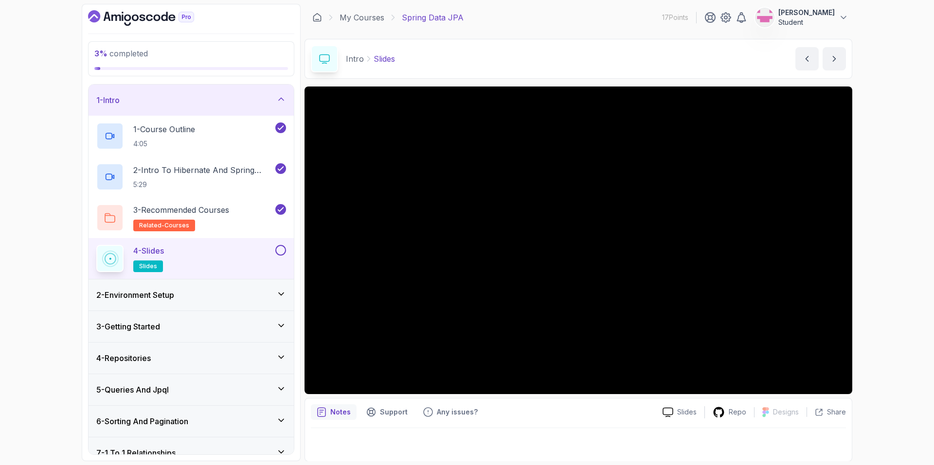
click at [281, 249] on button at bounding box center [280, 250] width 11 height 11
click at [835, 59] on icon "next content" at bounding box center [834, 58] width 2 height 5
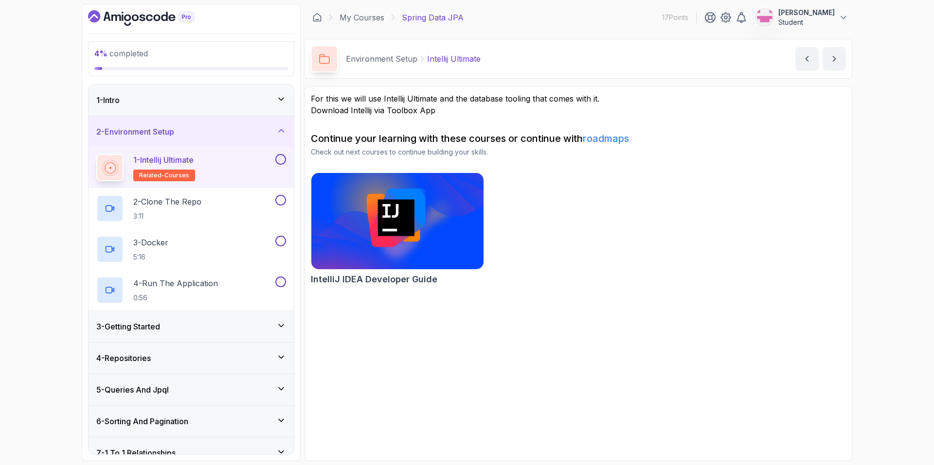
click at [280, 159] on button at bounding box center [280, 159] width 11 height 11
click at [201, 202] on p "2 - Clone The Repo" at bounding box center [167, 202] width 68 height 12
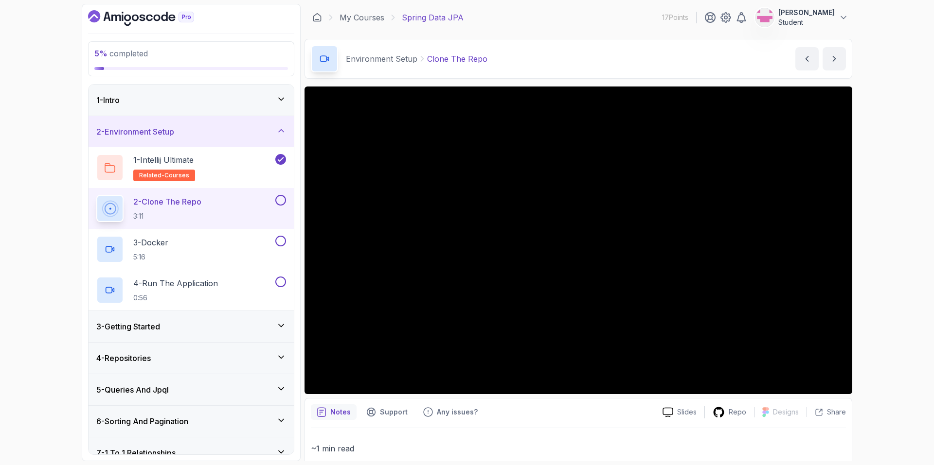
click at [96, 195] on button "2 - Clone The Repo 3:11" at bounding box center [191, 208] width 190 height 27
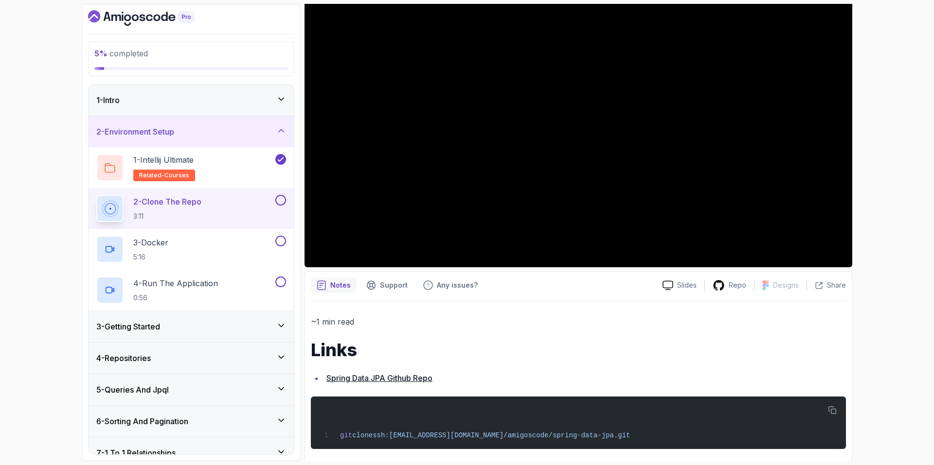
scroll to position [135, 0]
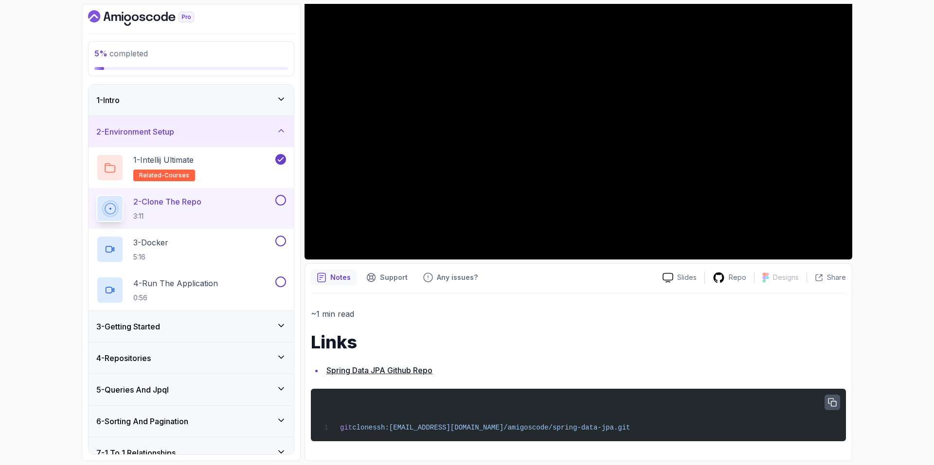
click at [827, 404] on button "button" at bounding box center [832, 403] width 16 height 16
click at [382, 370] on link "Spring Data JPA Github Repo" at bounding box center [379, 371] width 106 height 10
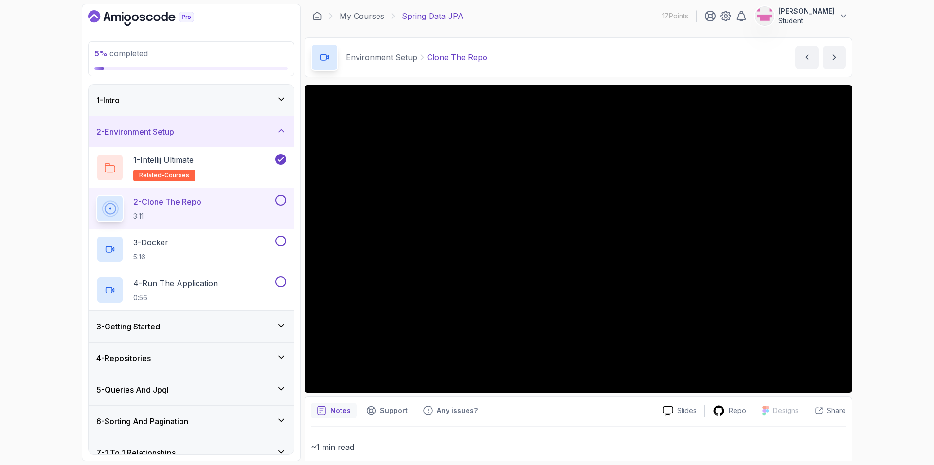
scroll to position [0, 0]
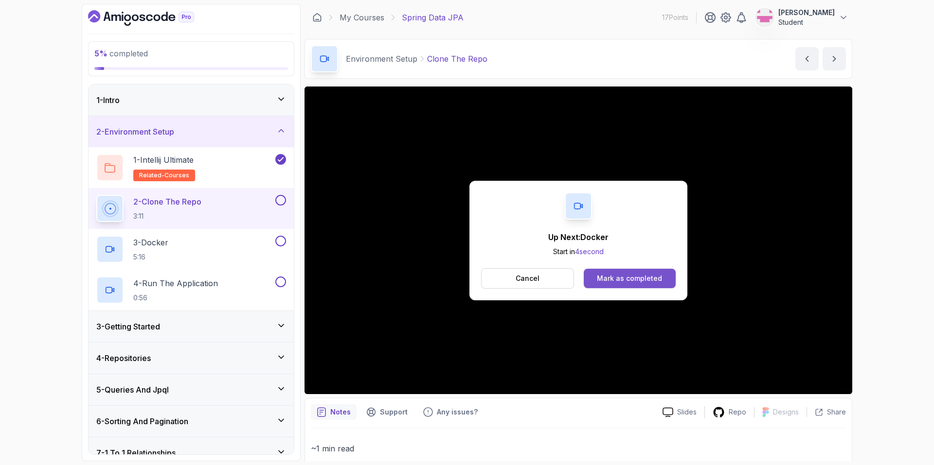
click at [626, 281] on div "Mark as completed" at bounding box center [629, 279] width 65 height 10
